Goal: Task Accomplishment & Management: Manage account settings

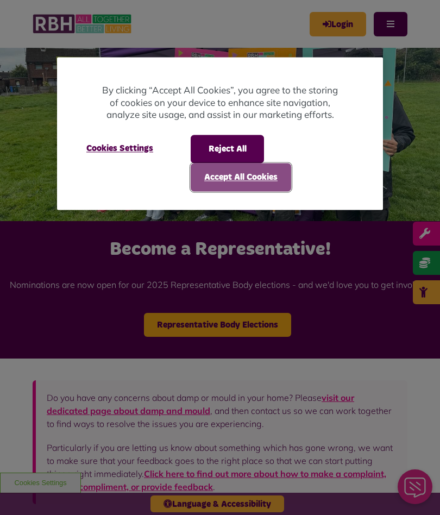
click at [273, 175] on button "Accept All Cookies" at bounding box center [241, 178] width 101 height 28
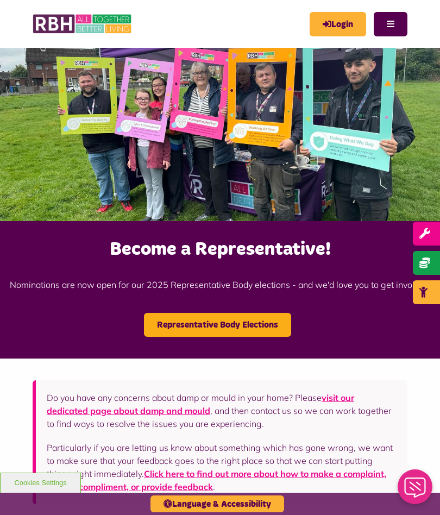
click at [346, 20] on link "Login" at bounding box center [338, 24] width 57 height 24
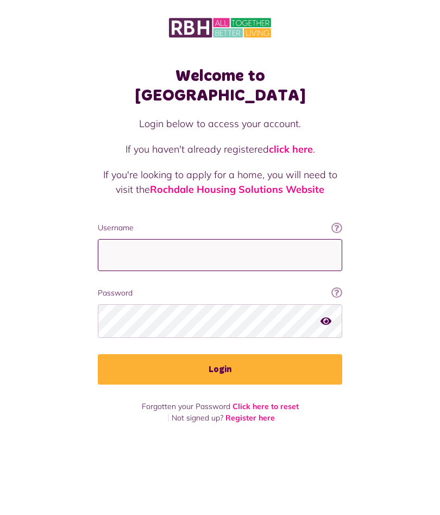
click at [164, 239] on input "Username" at bounding box center [220, 255] width 245 height 32
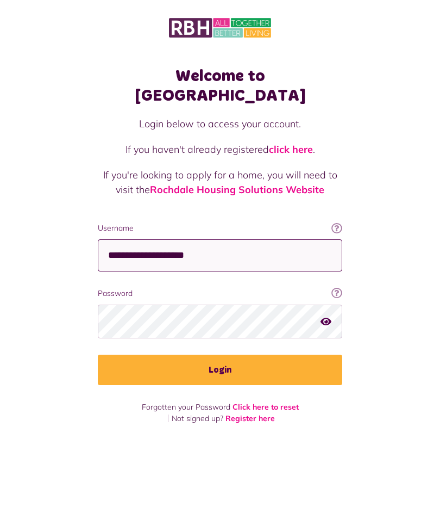
type input "**********"
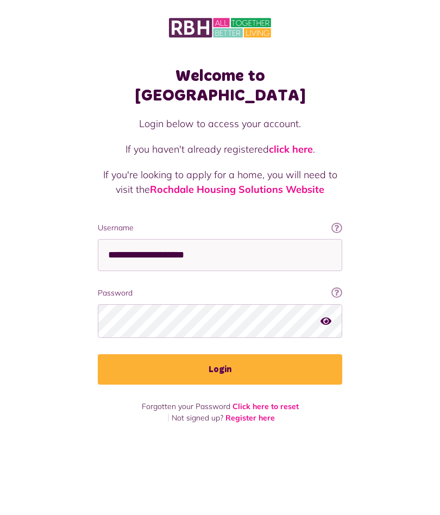
click at [225, 354] on button "Login" at bounding box center [220, 369] width 245 height 30
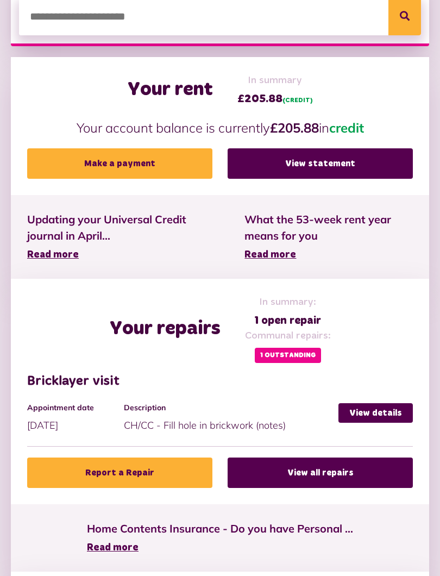
scroll to position [235, 0]
click at [308, 161] on link "View statement" at bounding box center [320, 163] width 185 height 30
